Goal: Transaction & Acquisition: Subscribe to service/newsletter

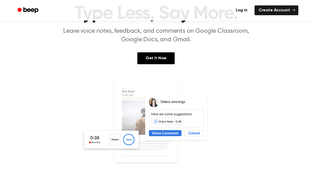
scroll to position [55, 0]
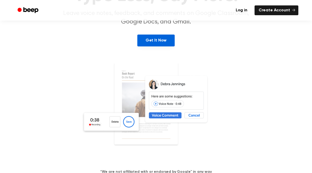
click at [163, 44] on link "Get It Now" at bounding box center [156, 41] width 37 height 12
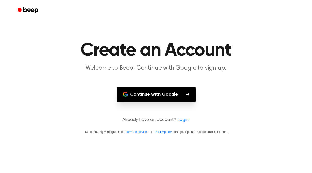
click at [157, 96] on button "Continue with Google" at bounding box center [156, 94] width 79 height 15
click at [177, 94] on button "Continue with Google" at bounding box center [156, 94] width 79 height 15
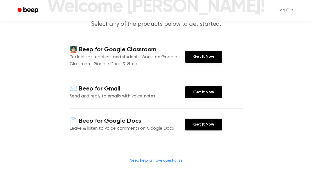
scroll to position [46, 0]
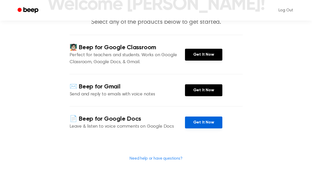
click at [196, 120] on link "Get It Now" at bounding box center [203, 123] width 37 height 12
